Goal: Information Seeking & Learning: Learn about a topic

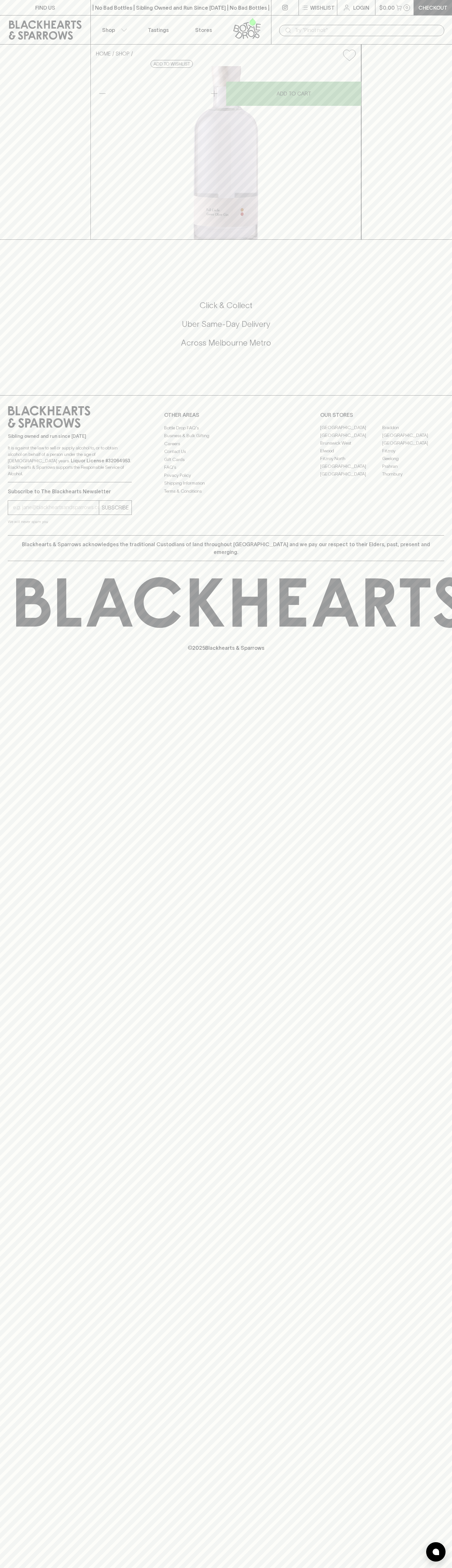
click at [142, 19] on link "Tastings" at bounding box center [158, 29] width 45 height 29
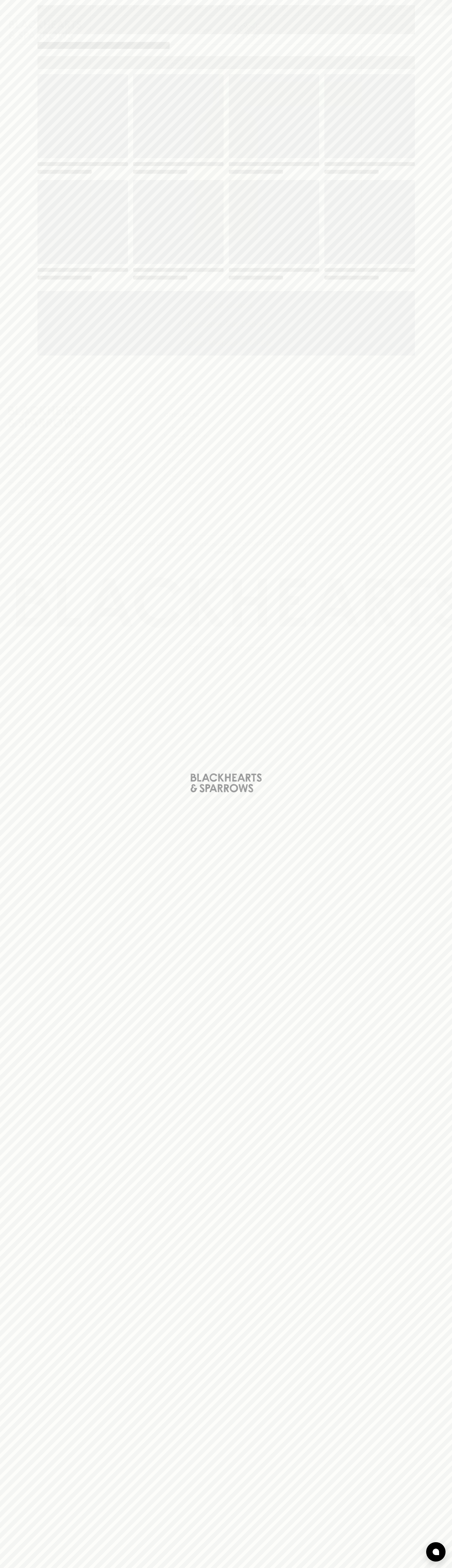
click at [445, 760] on div "Loading" at bounding box center [226, 784] width 452 height 1568
click at [34, 1567] on html "FIND US | No Bad Bottles | Sibling Owned and Run Since 2006 | No Bad Bottles | …" at bounding box center [226, 784] width 452 height 1568
click at [10, 926] on div "Loading" at bounding box center [226, 784] width 452 height 1568
